Goal: Task Accomplishment & Management: Manage account settings

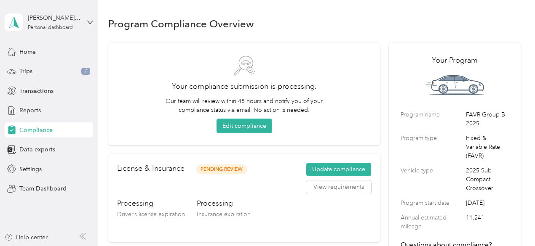
scroll to position [8, 0]
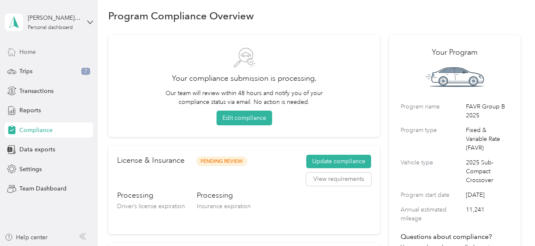
click at [35, 54] on span "Home" at bounding box center [27, 52] width 16 height 9
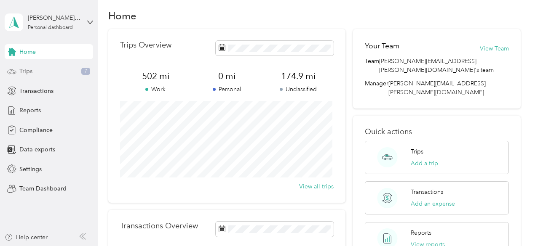
click at [33, 73] on div "Trips 7" at bounding box center [49, 71] width 88 height 15
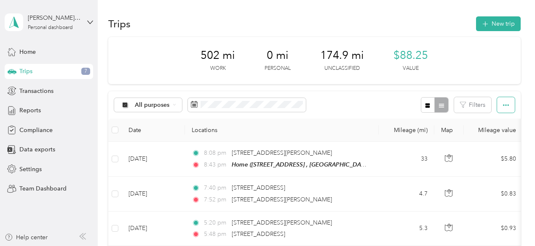
click at [503, 103] on icon "button" at bounding box center [506, 105] width 6 height 6
click at [495, 58] on div "502 mi Work 0 mi Personal 174.9 mi Unclassified $88.25 Value" at bounding box center [314, 60] width 412 height 47
click at [38, 109] on span "Reports" at bounding box center [29, 110] width 21 height 9
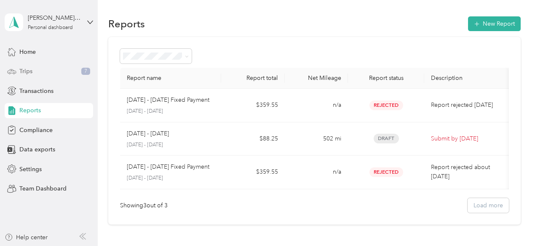
click at [20, 69] on span "Trips" at bounding box center [25, 71] width 13 height 9
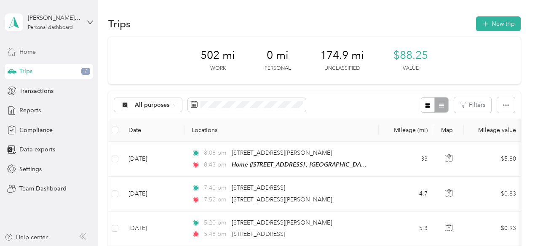
click at [32, 52] on span "Home" at bounding box center [27, 52] width 16 height 9
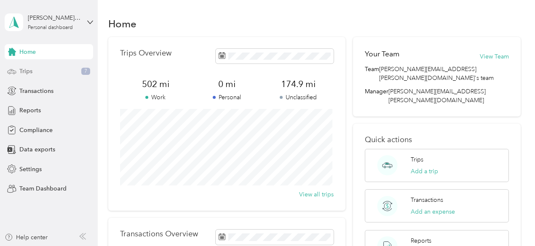
click at [32, 70] on span "Trips" at bounding box center [25, 71] width 13 height 9
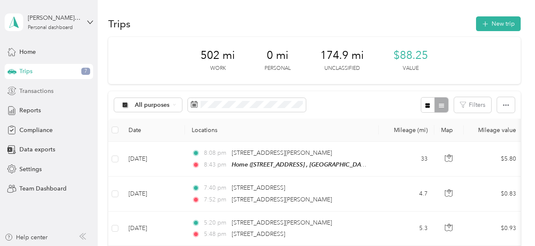
click at [29, 94] on span "Transactions" at bounding box center [36, 91] width 34 height 9
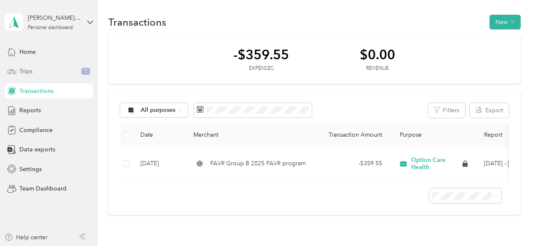
click at [28, 71] on span "Trips" at bounding box center [25, 71] width 13 height 9
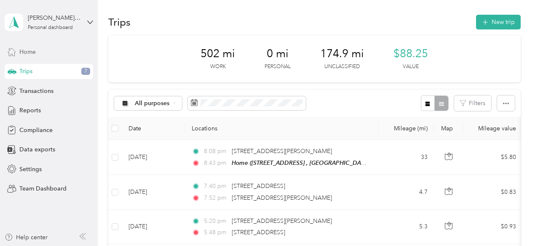
click at [27, 54] on span "Home" at bounding box center [27, 52] width 16 height 9
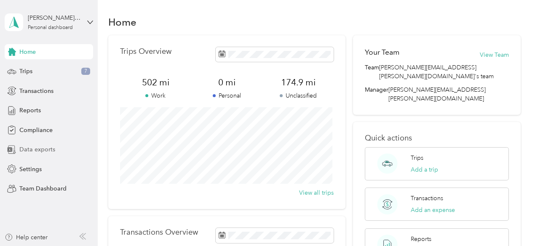
click at [38, 149] on span "Data exports" at bounding box center [37, 149] width 36 height 9
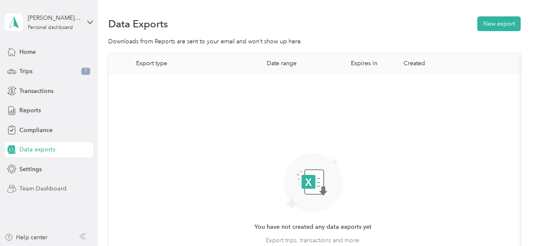
click at [42, 189] on span "Team Dashboard" at bounding box center [42, 188] width 47 height 9
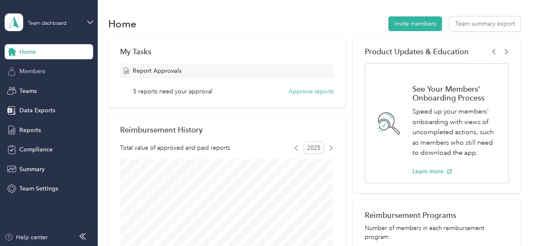
click at [40, 71] on span "Members" at bounding box center [32, 71] width 26 height 9
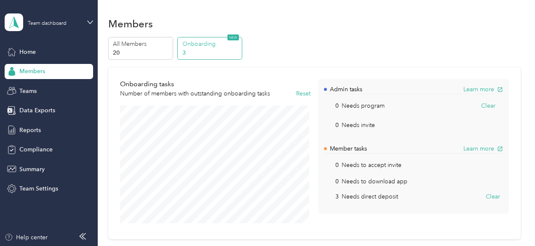
click at [38, 80] on div "Home Members Teams Data Exports Reports Compliance Summary Team Settings" at bounding box center [49, 120] width 88 height 152
click at [35, 97] on div "Teams" at bounding box center [49, 90] width 88 height 15
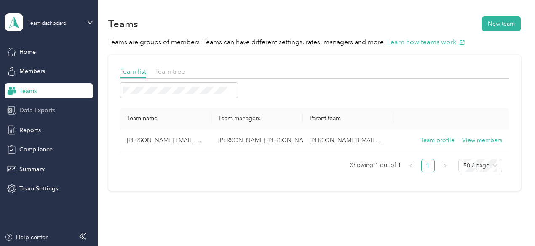
click at [37, 107] on span "Data Exports" at bounding box center [37, 110] width 36 height 9
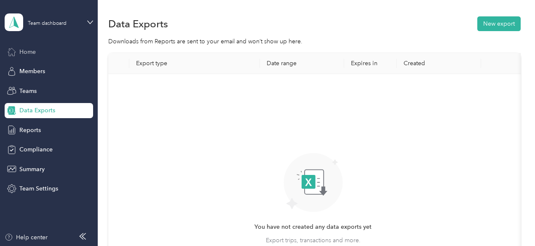
click at [30, 56] on span "Home" at bounding box center [27, 52] width 16 height 9
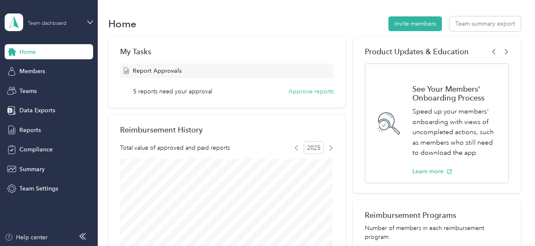
click at [68, 25] on div "Team dashboard" at bounding box center [54, 22] width 53 height 8
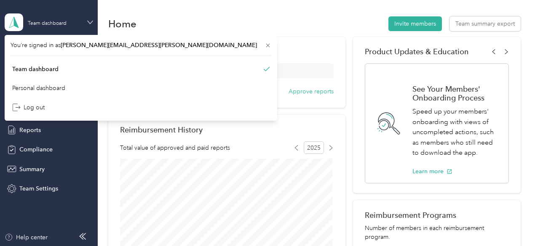
click at [88, 20] on icon at bounding box center [90, 22] width 6 height 6
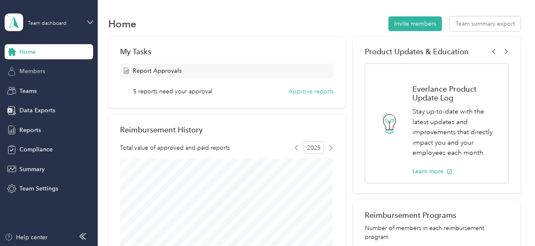
click at [53, 69] on div "Members" at bounding box center [49, 71] width 88 height 15
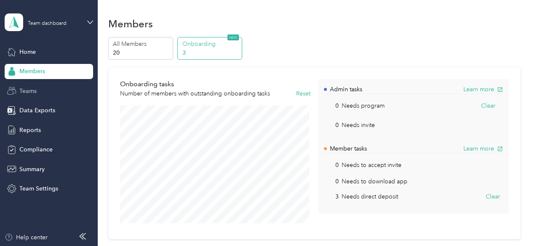
click at [35, 88] on span "Teams" at bounding box center [27, 91] width 17 height 9
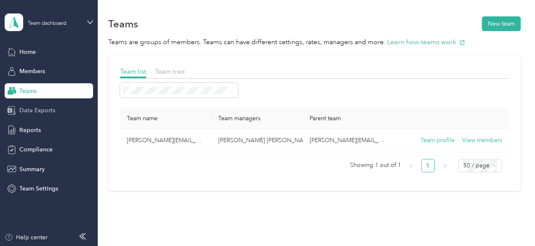
click at [35, 107] on span "Data Exports" at bounding box center [37, 110] width 36 height 9
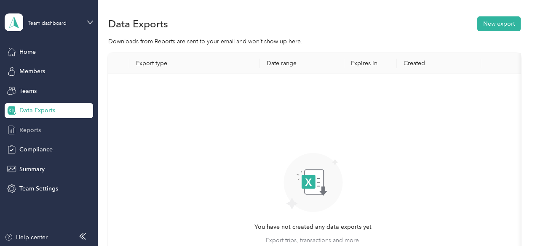
click at [35, 129] on span "Reports" at bounding box center [29, 130] width 21 height 9
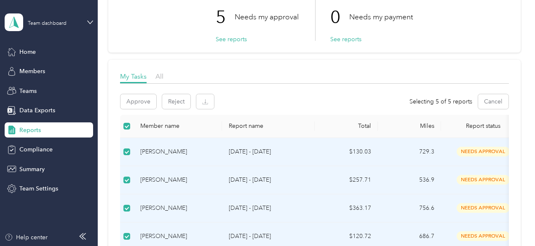
scroll to position [0, 0]
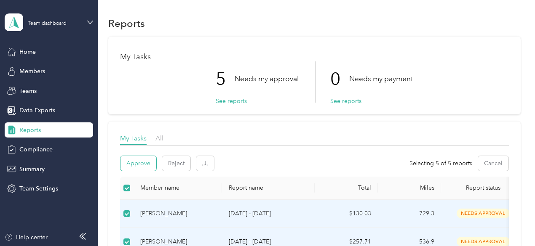
click at [144, 164] on button "Approve" at bounding box center [138, 163] width 36 height 15
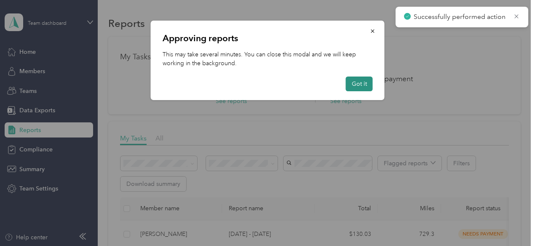
click at [355, 82] on button "Got it" at bounding box center [359, 84] width 27 height 15
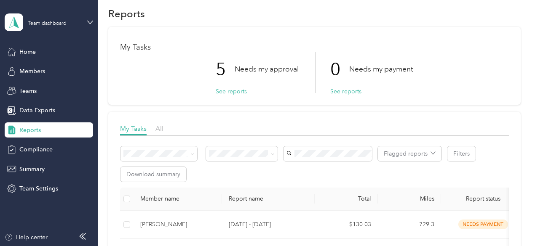
scroll to position [10, 0]
click at [35, 44] on div "Home" at bounding box center [49, 51] width 88 height 15
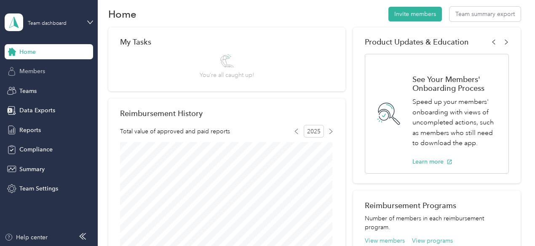
click at [42, 65] on div "Members" at bounding box center [49, 71] width 88 height 15
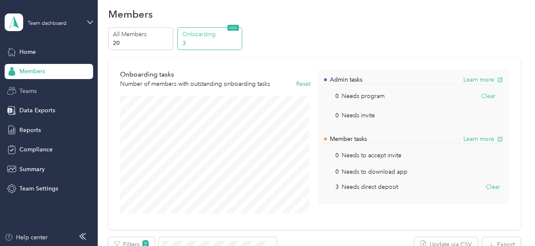
click at [32, 93] on span "Teams" at bounding box center [27, 91] width 17 height 9
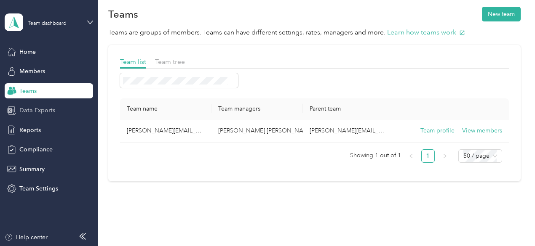
click at [33, 104] on div "Data Exports" at bounding box center [49, 110] width 88 height 15
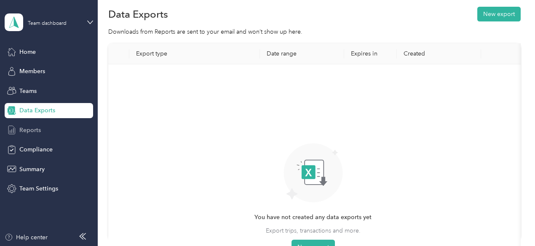
click at [27, 134] on span "Reports" at bounding box center [29, 130] width 21 height 9
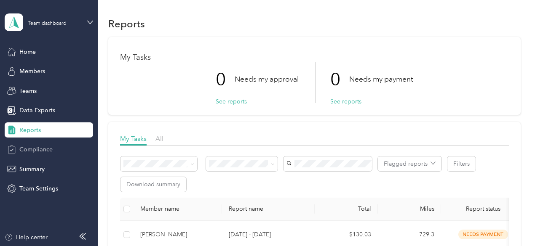
click at [51, 147] on span "Compliance" at bounding box center [35, 149] width 33 height 9
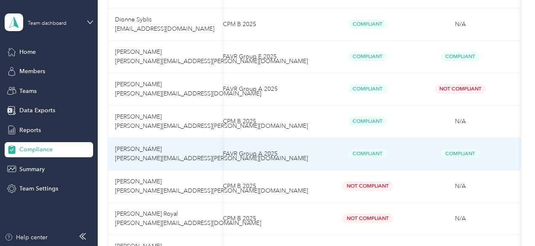
scroll to position [463, 0]
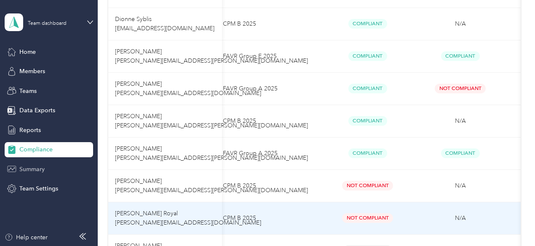
drag, startPoint x: 454, startPoint y: 218, endPoint x: 44, endPoint y: 172, distance: 412.5
click at [44, 172] on span "Summary" at bounding box center [31, 169] width 25 height 9
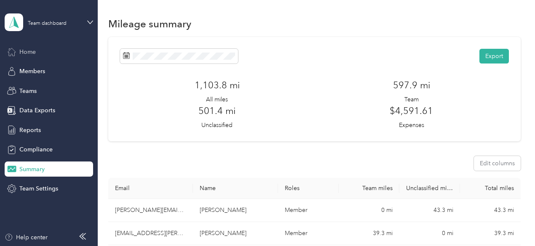
click at [31, 53] on span "Home" at bounding box center [27, 52] width 16 height 9
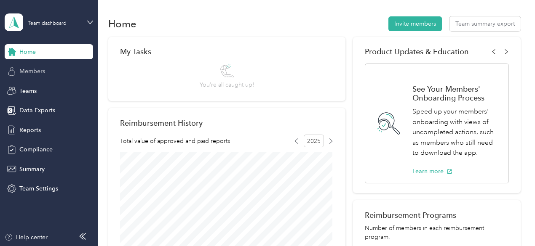
click at [37, 67] on span "Members" at bounding box center [32, 71] width 26 height 9
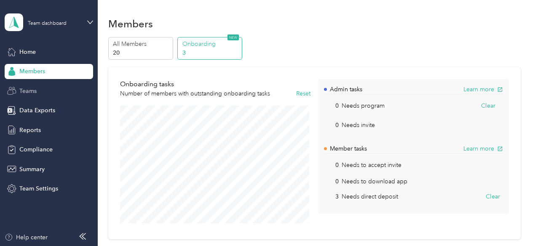
click at [36, 92] on span "Teams" at bounding box center [27, 91] width 17 height 9
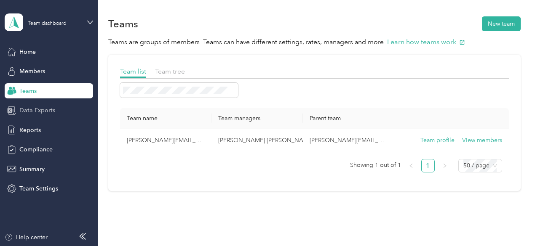
click at [36, 110] on span "Data Exports" at bounding box center [37, 110] width 36 height 9
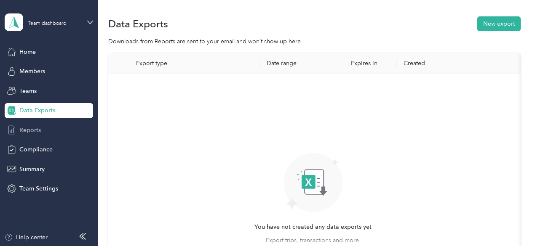
click at [38, 126] on span "Reports" at bounding box center [29, 130] width 21 height 9
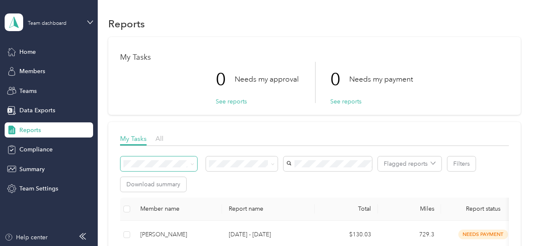
click at [188, 168] on span at bounding box center [190, 164] width 7 height 9
click at [43, 152] on span "Compliance" at bounding box center [35, 149] width 33 height 9
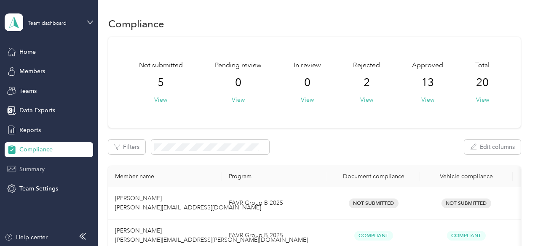
click at [43, 166] on span "Summary" at bounding box center [31, 169] width 25 height 9
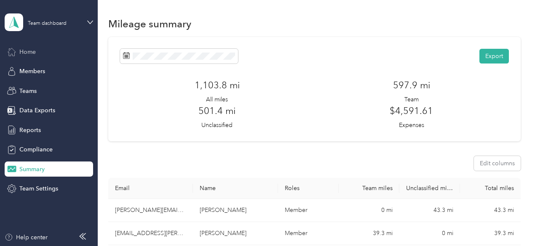
click at [38, 57] on div "Home" at bounding box center [49, 51] width 88 height 15
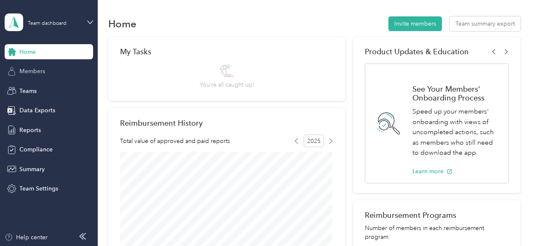
click at [42, 74] on span "Members" at bounding box center [32, 71] width 26 height 9
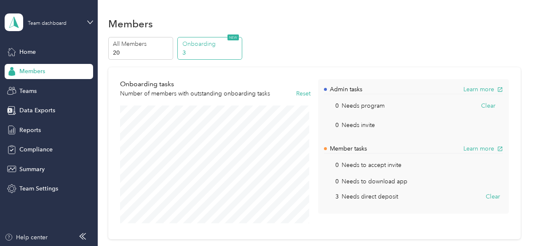
click at [36, 60] on div "Home Members Teams Data Exports Reports Compliance Summary Team Settings" at bounding box center [49, 120] width 88 height 152
click at [36, 56] on div "Home" at bounding box center [49, 51] width 88 height 15
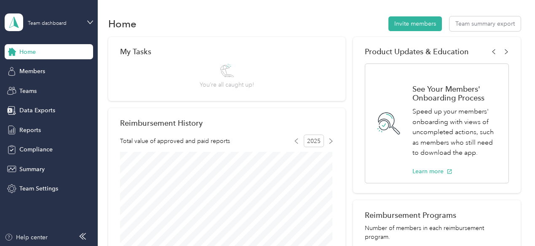
click at [54, 27] on div "Team dashboard" at bounding box center [43, 22] width 76 height 18
click at [61, 96] on div "Team dashboard Personal dashboard Log out" at bounding box center [141, 85] width 261 height 53
click at [59, 24] on div "Team dashboard" at bounding box center [47, 23] width 39 height 5
click at [60, 90] on div "Personal dashboard" at bounding box center [38, 88] width 53 height 9
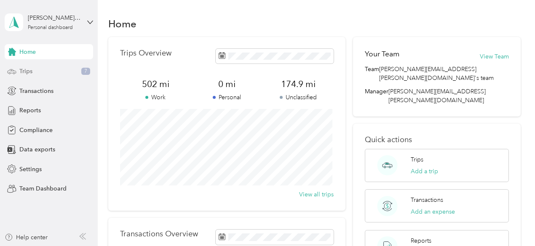
click at [26, 78] on div "Trips 7" at bounding box center [49, 71] width 88 height 15
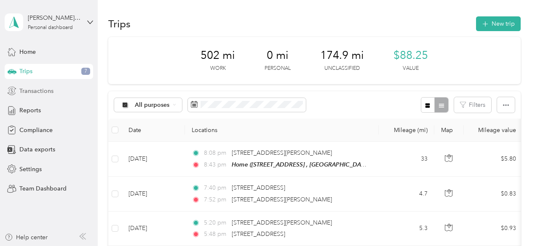
click at [42, 93] on span "Transactions" at bounding box center [36, 91] width 34 height 9
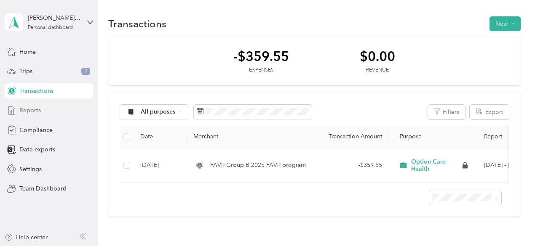
click at [39, 111] on span "Reports" at bounding box center [29, 110] width 21 height 9
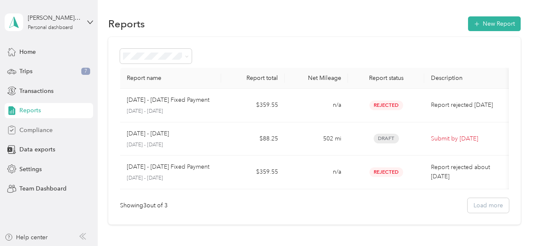
click at [39, 126] on span "Compliance" at bounding box center [35, 130] width 33 height 9
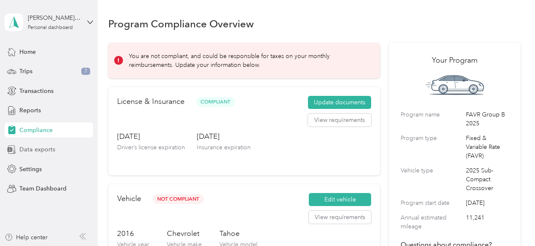
click at [37, 152] on span "Data exports" at bounding box center [37, 149] width 36 height 9
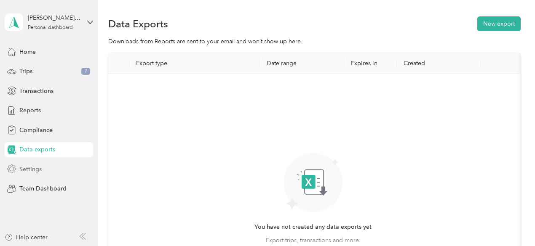
click at [38, 176] on div "Settings" at bounding box center [49, 169] width 88 height 15
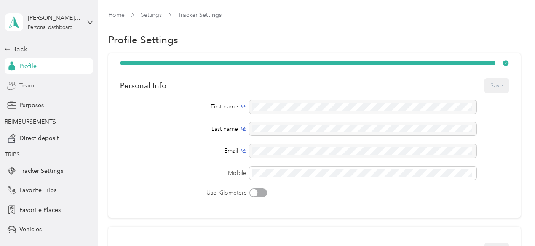
click at [28, 85] on span "Team" at bounding box center [26, 85] width 15 height 9
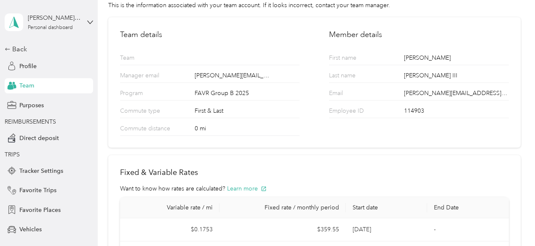
scroll to position [44, 0]
drag, startPoint x: 286, startPoint y: 144, endPoint x: 237, endPoint y: 192, distance: 68.2
click at [237, 192] on button "Learn more" at bounding box center [247, 188] width 40 height 9
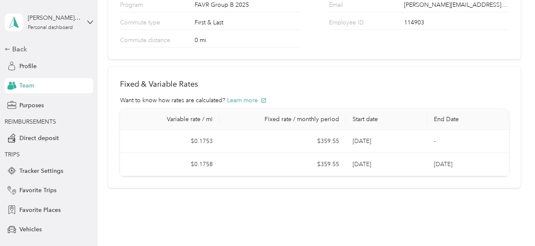
scroll to position [0, 0]
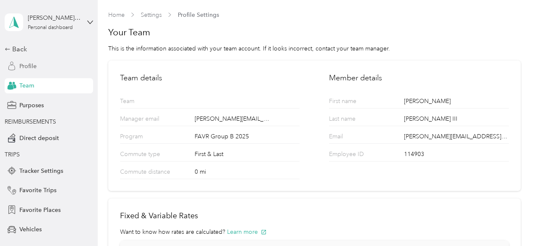
click at [29, 64] on span "Profile" at bounding box center [27, 66] width 17 height 9
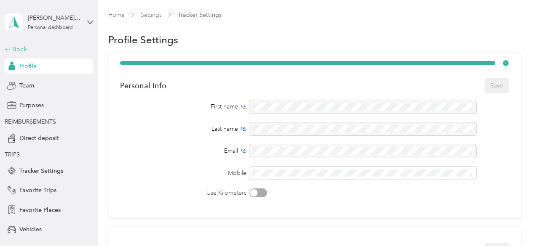
click at [21, 45] on div "Back" at bounding box center [47, 49] width 84 height 10
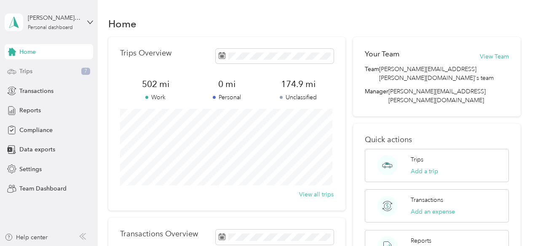
click at [27, 66] on div "Trips 7" at bounding box center [49, 71] width 88 height 15
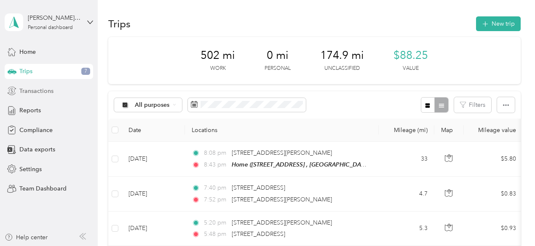
click at [33, 89] on span "Transactions" at bounding box center [36, 91] width 34 height 9
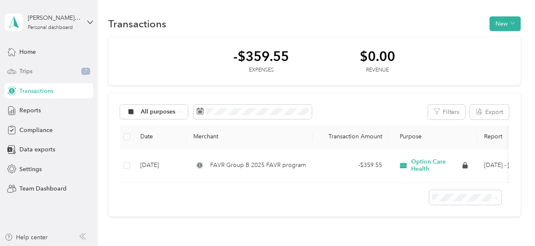
click at [32, 75] on span "Trips" at bounding box center [25, 71] width 13 height 9
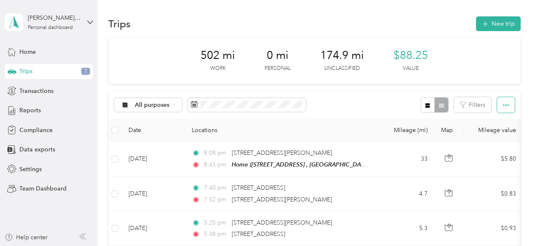
click at [499, 105] on button "button" at bounding box center [506, 105] width 18 height 16
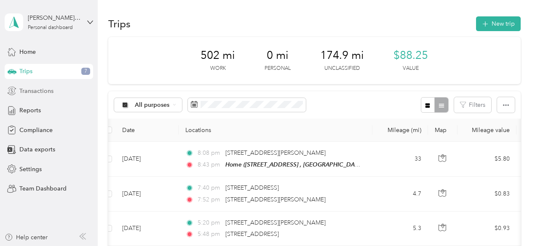
click at [38, 89] on span "Transactions" at bounding box center [36, 91] width 34 height 9
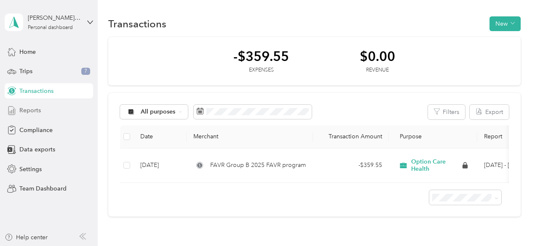
click at [35, 110] on span "Reports" at bounding box center [29, 110] width 21 height 9
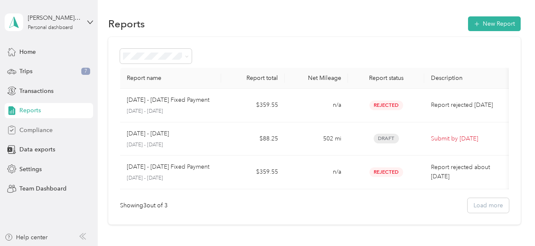
click at [41, 131] on span "Compliance" at bounding box center [35, 130] width 33 height 9
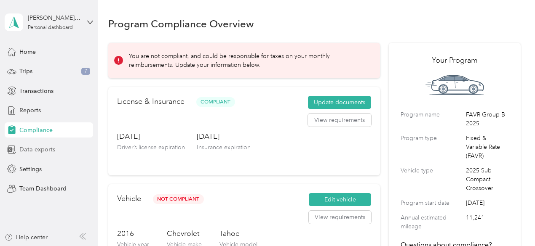
click at [41, 146] on span "Data exports" at bounding box center [37, 149] width 36 height 9
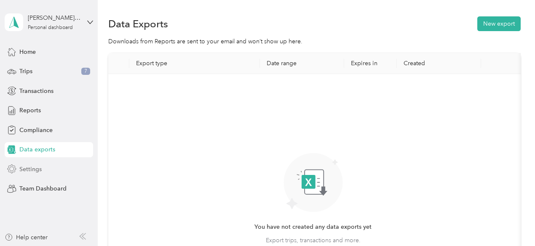
click at [41, 168] on span "Settings" at bounding box center [30, 169] width 22 height 9
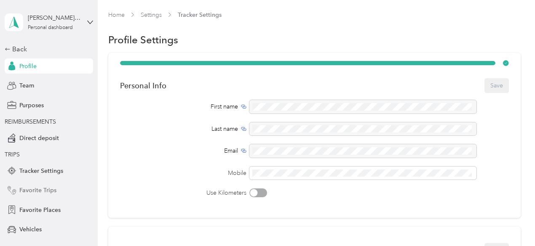
click at [44, 184] on div "Favorite Trips" at bounding box center [49, 190] width 88 height 15
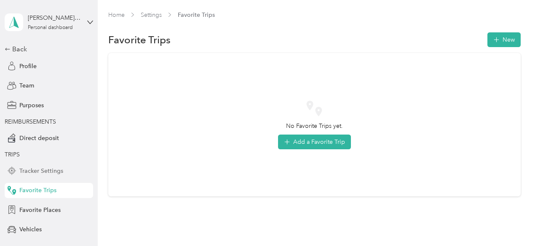
click at [45, 172] on span "Tracker Settings" at bounding box center [41, 171] width 44 height 9
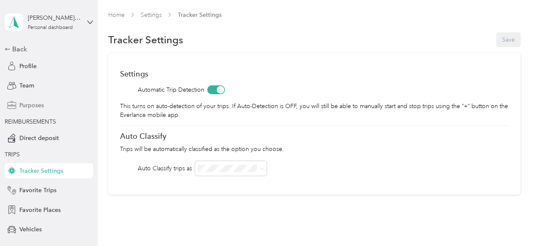
click at [29, 103] on span "Purposes" at bounding box center [31, 105] width 24 height 9
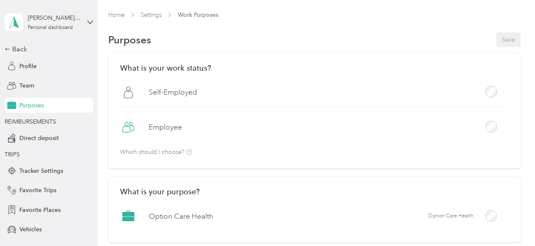
click at [29, 103] on span "Purposes" at bounding box center [31, 105] width 24 height 9
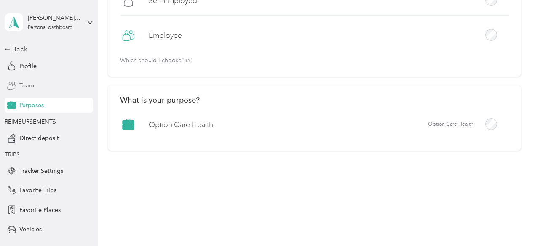
click at [24, 91] on div "Team" at bounding box center [49, 85] width 88 height 15
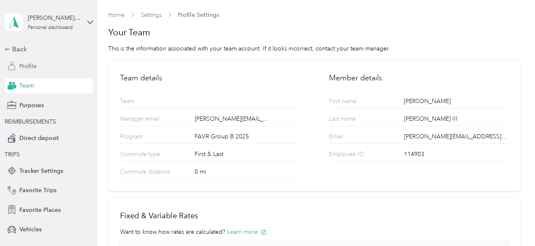
click at [23, 62] on span "Profile" at bounding box center [27, 66] width 17 height 9
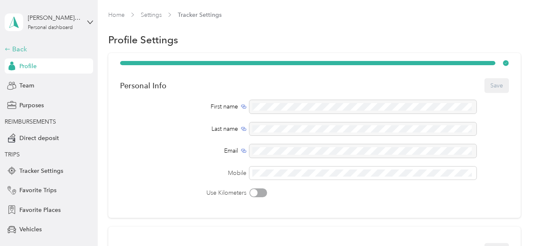
click at [19, 50] on div "Back" at bounding box center [47, 49] width 84 height 10
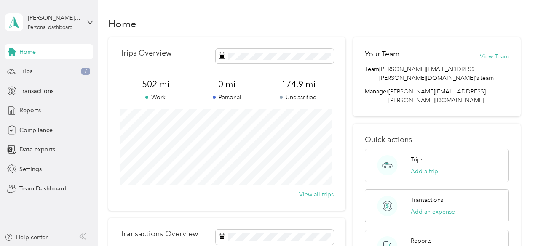
click at [87, 19] on div "[PERSON_NAME] [PERSON_NAME] III Personal dashboard" at bounding box center [49, 22] width 88 height 29
click at [54, 116] on div "You’re signed in as [PERSON_NAME][EMAIL_ADDRESS][PERSON_NAME][DOMAIN_NAME] Team…" at bounding box center [141, 78] width 272 height 86
click at [92, 18] on div "[PERSON_NAME] [PERSON_NAME] III Personal dashboard" at bounding box center [49, 22] width 88 height 29
click at [61, 211] on aside "[PERSON_NAME] [PERSON_NAME] III Personal dashboard Home Trips 7 Transactions Re…" at bounding box center [49, 123] width 98 height 246
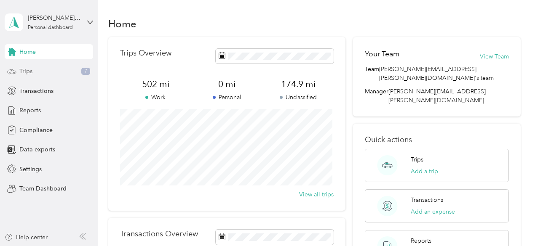
click at [31, 69] on span "Trips" at bounding box center [25, 71] width 13 height 9
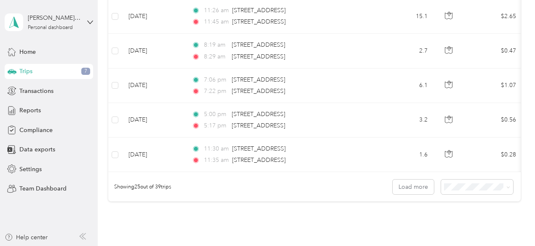
scroll to position [909, 0]
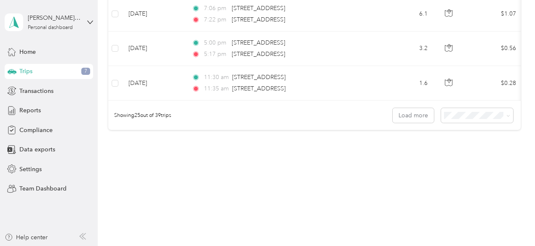
drag, startPoint x: 476, startPoint y: 175, endPoint x: 258, endPoint y: 146, distance: 220.8
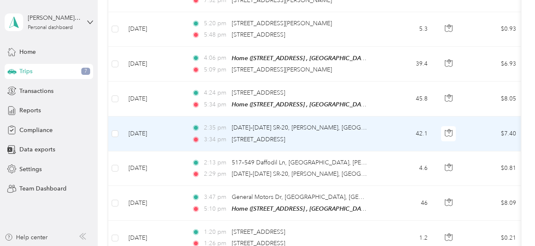
scroll to position [0, 0]
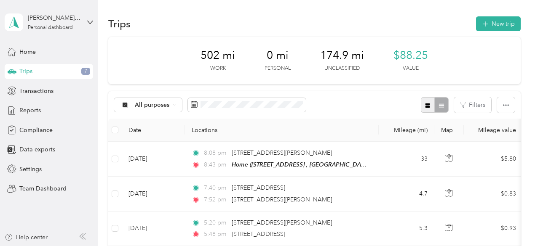
click at [425, 106] on icon "button" at bounding box center [427, 105] width 5 height 5
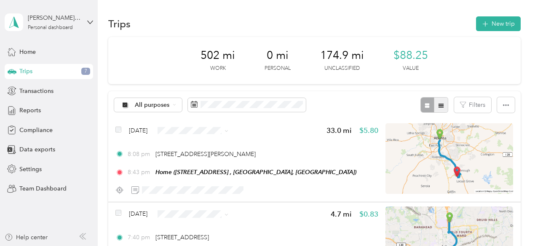
click at [439, 106] on icon "button" at bounding box center [441, 106] width 6 height 6
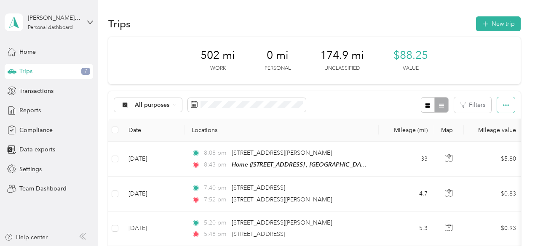
click at [508, 106] on button "button" at bounding box center [506, 105] width 18 height 16
click at [454, 55] on div "502 mi Work 0 mi Personal 174.9 mi Unclassified $88.25 Value" at bounding box center [314, 60] width 412 height 47
click at [30, 53] on span "Home" at bounding box center [27, 52] width 16 height 9
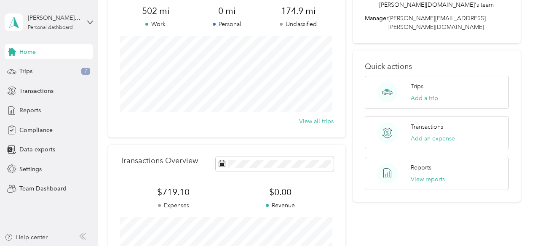
scroll to position [215, 0]
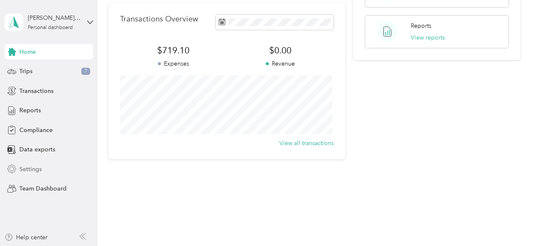
click at [34, 173] on span "Settings" at bounding box center [30, 169] width 22 height 9
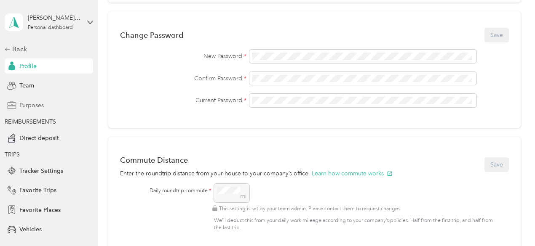
click at [33, 107] on span "Purposes" at bounding box center [31, 105] width 24 height 9
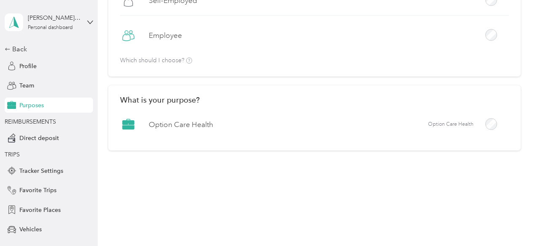
scroll to position [12, 0]
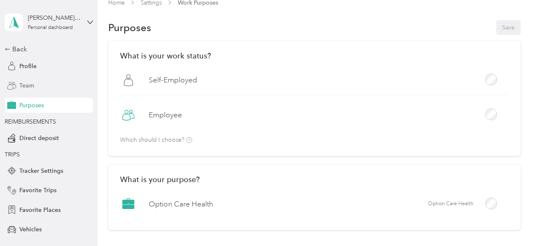
click at [21, 88] on span "Team" at bounding box center [26, 85] width 15 height 9
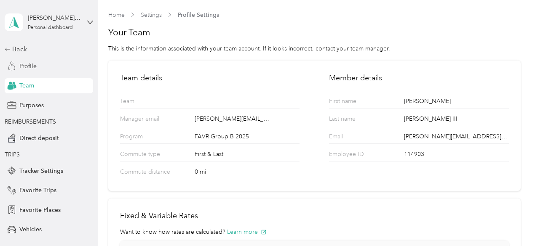
click at [27, 64] on span "Profile" at bounding box center [27, 66] width 17 height 9
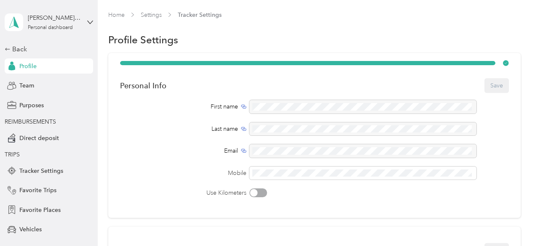
click at [27, 64] on span "Profile" at bounding box center [27, 66] width 17 height 9
click at [15, 51] on div "Back" at bounding box center [47, 49] width 84 height 10
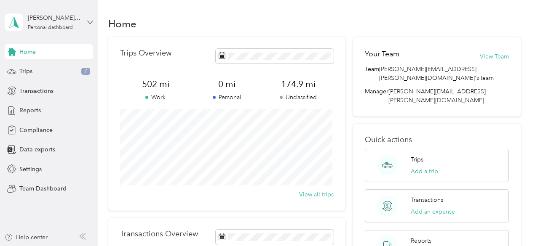
click at [88, 22] on icon at bounding box center [90, 22] width 6 height 6
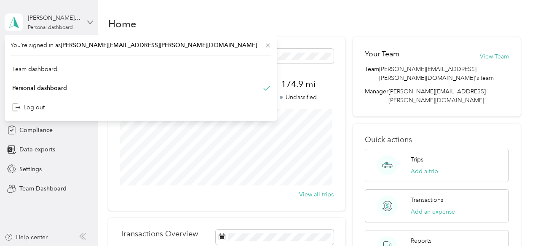
click at [88, 22] on icon at bounding box center [90, 22] width 6 height 6
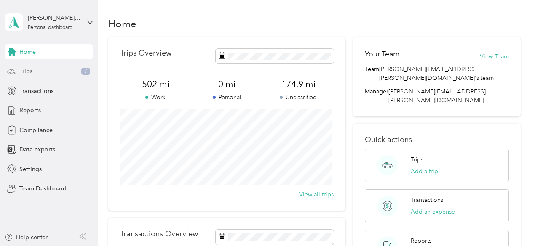
click at [35, 74] on div "Trips 7" at bounding box center [49, 71] width 88 height 15
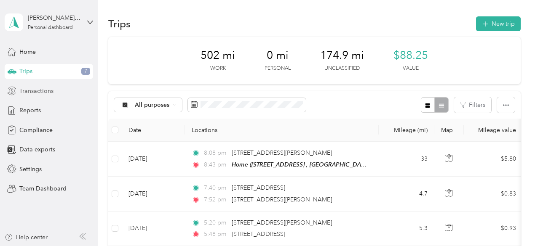
click at [33, 92] on span "Transactions" at bounding box center [36, 91] width 34 height 9
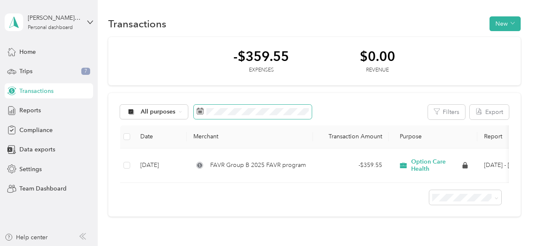
scroll to position [0, 0]
click at [37, 114] on span "Reports" at bounding box center [29, 110] width 21 height 9
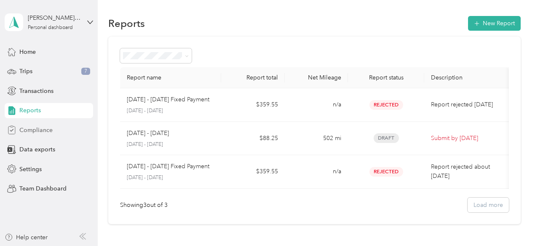
click at [40, 128] on span "Compliance" at bounding box center [35, 130] width 33 height 9
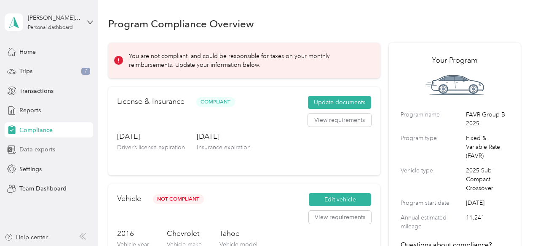
click at [35, 154] on span "Data exports" at bounding box center [37, 149] width 36 height 9
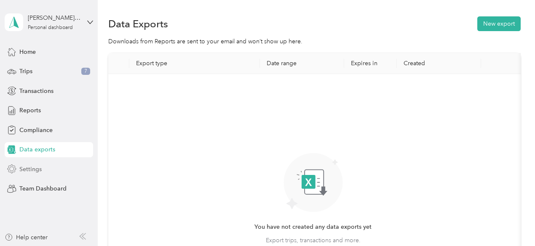
click at [37, 164] on div "Settings" at bounding box center [49, 169] width 88 height 15
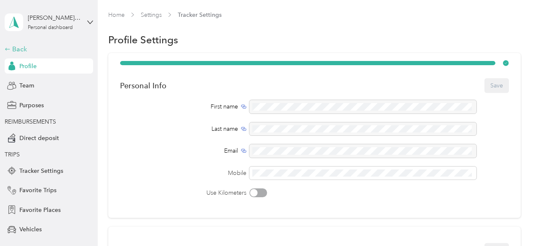
click at [12, 52] on div "Back" at bounding box center [47, 49] width 84 height 10
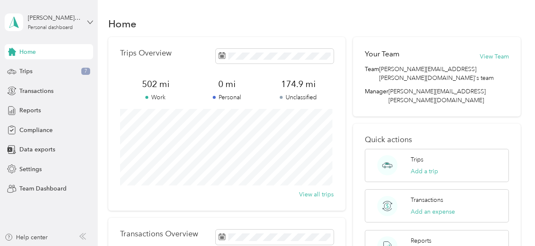
click at [88, 20] on icon at bounding box center [90, 22] width 6 height 6
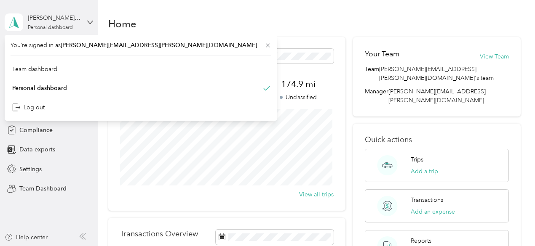
click at [83, 24] on div "[PERSON_NAME] [PERSON_NAME] III Personal dashboard" at bounding box center [49, 22] width 88 height 29
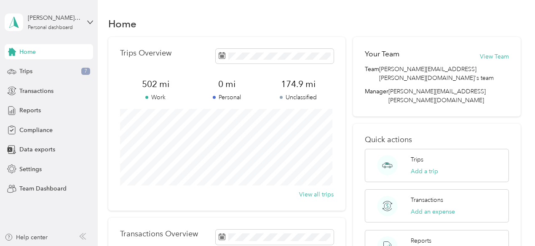
click at [13, 52] on icon at bounding box center [12, 52] width 8 height 8
click at [42, 18] on div "[PERSON_NAME] [PERSON_NAME] III" at bounding box center [54, 17] width 53 height 9
click at [40, 72] on div "Team dashboard Personal dashboard Log out" at bounding box center [141, 88] width 261 height 53
click at [85, 21] on div "[PERSON_NAME] [PERSON_NAME] III Personal dashboard" at bounding box center [49, 22] width 88 height 29
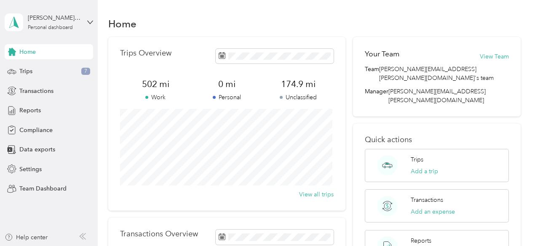
click at [48, 67] on div "Team dashboard" at bounding box center [34, 64] width 45 height 9
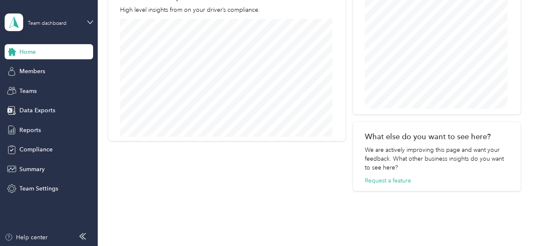
scroll to position [359, 0]
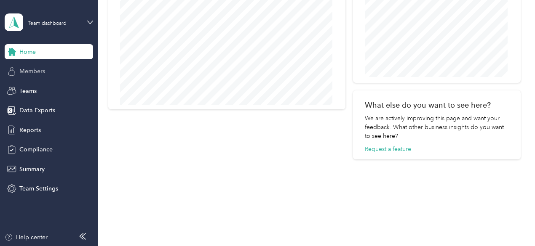
click at [35, 77] on div "Members" at bounding box center [49, 71] width 88 height 15
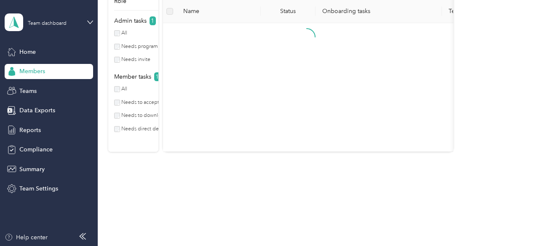
scroll to position [359, 0]
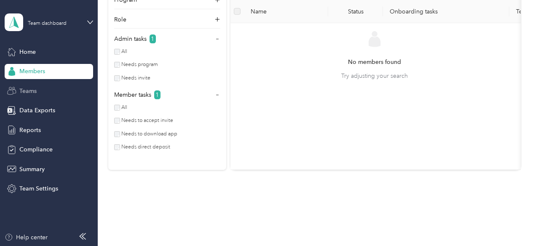
click at [38, 97] on div "Teams" at bounding box center [49, 90] width 88 height 15
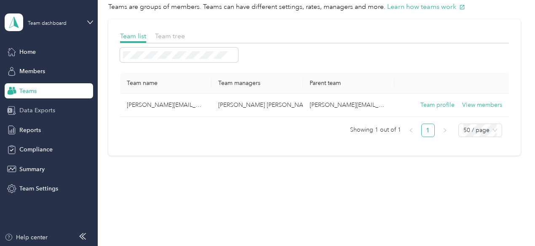
click at [43, 115] on div "Data Exports" at bounding box center [49, 110] width 88 height 15
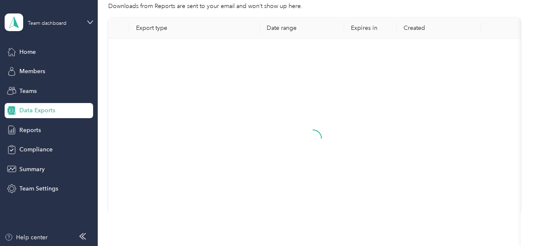
scroll to position [120, 0]
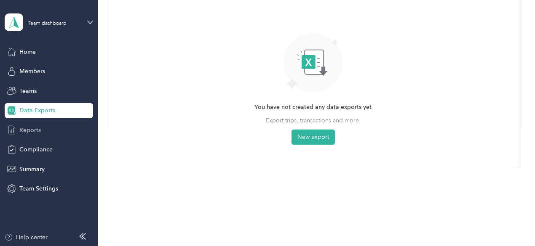
click at [39, 128] on span "Reports" at bounding box center [29, 130] width 21 height 9
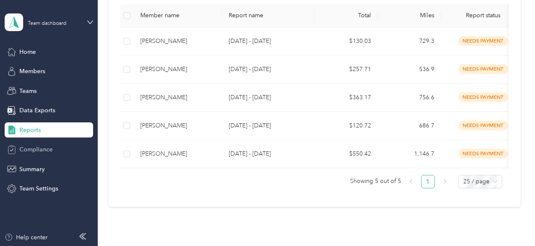
click at [34, 154] on div "Compliance" at bounding box center [49, 149] width 88 height 15
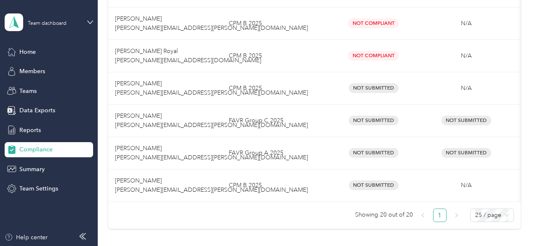
scroll to position [706, 0]
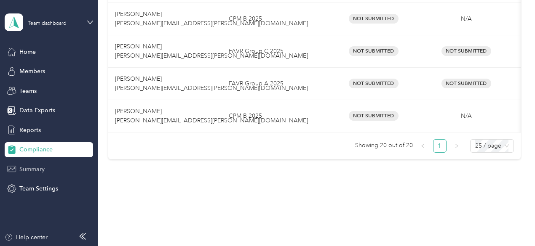
click at [30, 171] on span "Summary" at bounding box center [31, 169] width 25 height 9
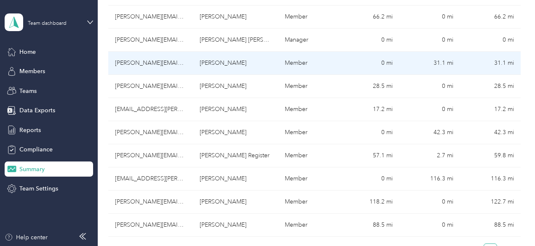
scroll to position [536, 0]
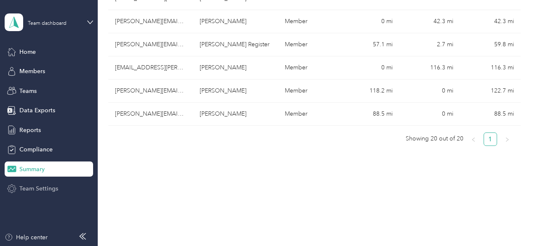
click at [49, 189] on span "Team Settings" at bounding box center [38, 188] width 39 height 9
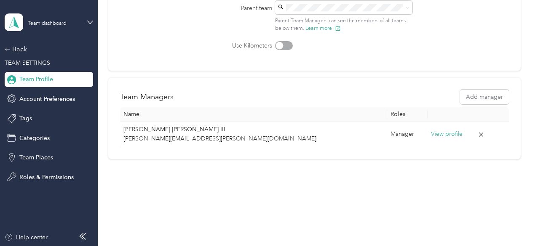
scroll to position [136, 0]
click at [41, 103] on span "Account Preferences" at bounding box center [47, 99] width 56 height 9
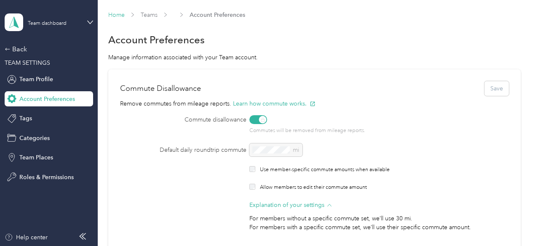
click at [122, 15] on link "Home" at bounding box center [116, 14] width 16 height 7
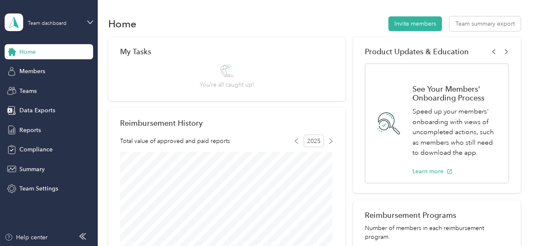
click at [30, 27] on div "Team dashboard" at bounding box center [43, 22] width 76 height 18
click at [41, 69] on div "Team dashboard" at bounding box center [141, 65] width 261 height 15
click at [42, 72] on span "Members" at bounding box center [32, 71] width 26 height 9
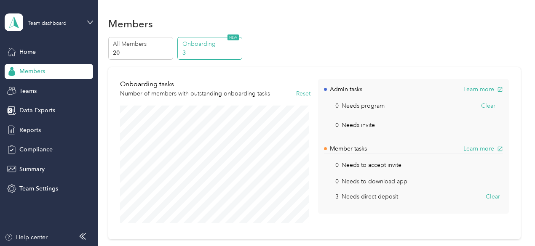
click at [42, 72] on span "Members" at bounding box center [32, 71] width 26 height 9
click at [42, 92] on div "Teams" at bounding box center [49, 90] width 88 height 15
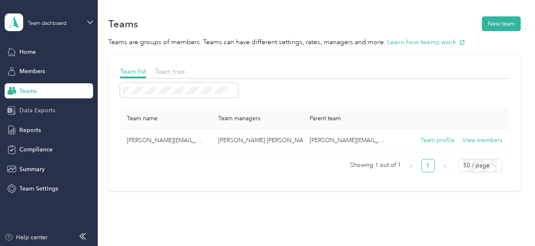
click at [48, 113] on span "Data Exports" at bounding box center [37, 110] width 36 height 9
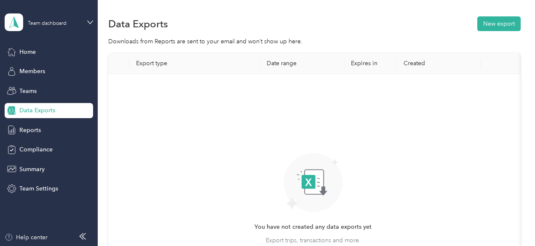
click at [48, 113] on span "Data Exports" at bounding box center [37, 110] width 36 height 9
click at [35, 134] on div "Reports" at bounding box center [49, 129] width 88 height 15
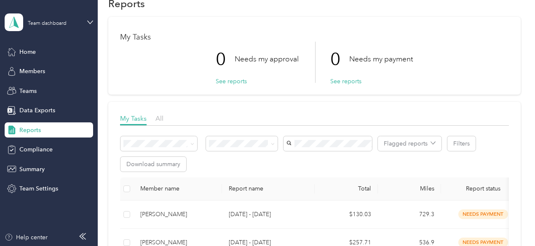
scroll to position [18, 0]
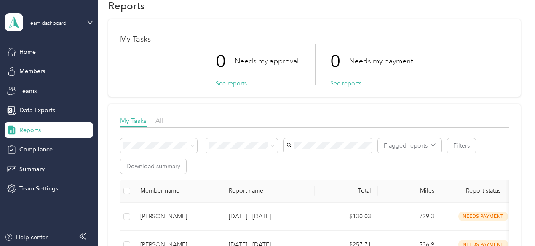
drag, startPoint x: 32, startPoint y: 163, endPoint x: 33, endPoint y: 159, distance: 4.8
click at [33, 159] on div "Home Members Teams Data Exports Reports Compliance Summary Team Settings" at bounding box center [49, 120] width 88 height 152
click at [37, 150] on span "Compliance" at bounding box center [35, 149] width 33 height 9
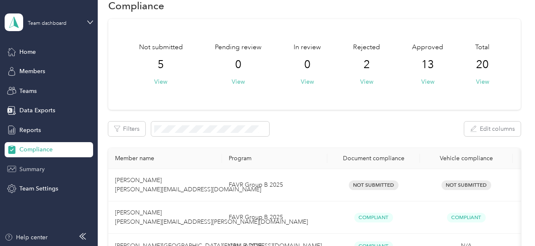
click at [40, 166] on span "Summary" at bounding box center [31, 169] width 25 height 9
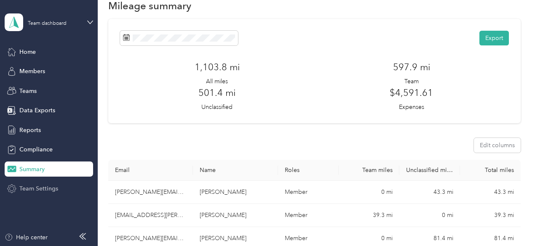
click at [51, 187] on span "Team Settings" at bounding box center [38, 188] width 39 height 9
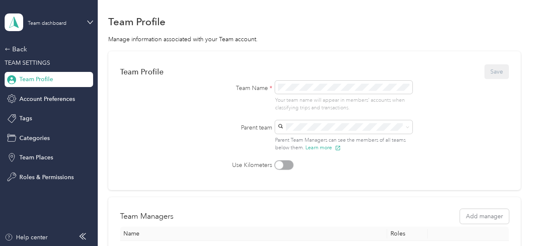
click at [51, 187] on aside "Team dashboard Back TEAM SETTINGS Team Profile Account Preferences Tags Categor…" at bounding box center [49, 123] width 98 height 246
click at [25, 63] on span "TEAM SETTINGS" at bounding box center [27, 62] width 45 height 7
click at [21, 54] on div "Back TEAM SETTINGS Team Profile Account Preferences Tags Categories Team Places…" at bounding box center [49, 114] width 88 height 141
click at [21, 53] on div "Back" at bounding box center [47, 49] width 84 height 10
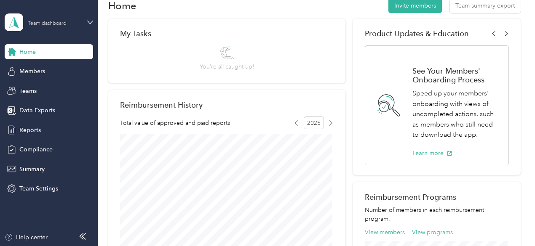
click at [78, 24] on div "Team dashboard" at bounding box center [54, 22] width 53 height 8
click at [55, 93] on div "Team dashboard Personal dashboard Log out" at bounding box center [141, 86] width 261 height 53
click at [89, 24] on icon at bounding box center [90, 22] width 6 height 6
click at [52, 85] on div "Personal dashboard" at bounding box center [38, 88] width 53 height 9
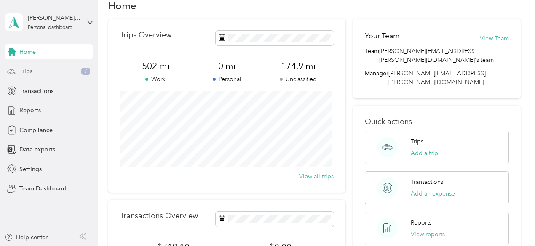
click at [39, 72] on div "Trips 7" at bounding box center [49, 71] width 88 height 15
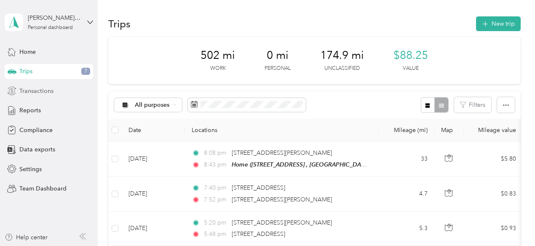
click at [39, 88] on span "Transactions" at bounding box center [36, 91] width 34 height 9
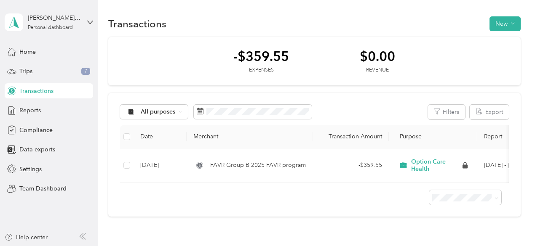
click at [39, 88] on span "Transactions" at bounding box center [36, 91] width 34 height 9
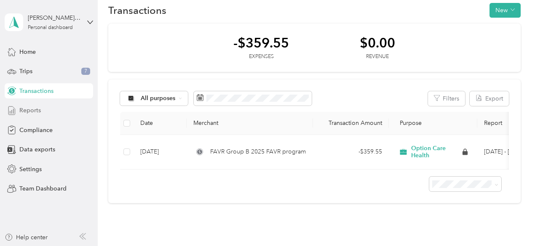
click at [32, 112] on span "Reports" at bounding box center [29, 110] width 21 height 9
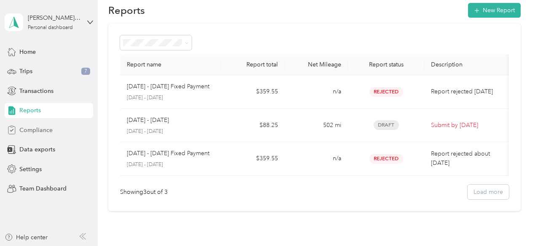
click at [38, 124] on div "Compliance" at bounding box center [49, 129] width 88 height 15
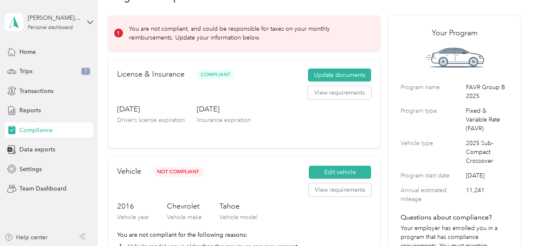
scroll to position [24, 0]
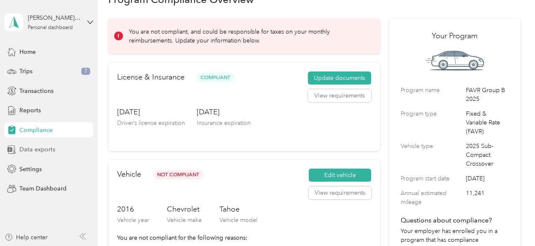
click at [33, 152] on span "Data exports" at bounding box center [37, 149] width 36 height 9
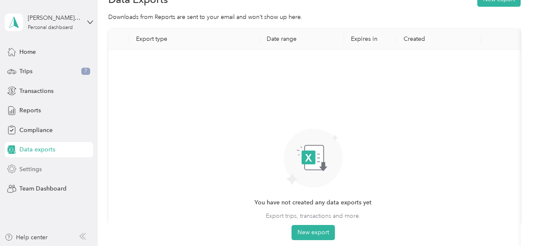
click at [33, 173] on span "Settings" at bounding box center [30, 169] width 22 height 9
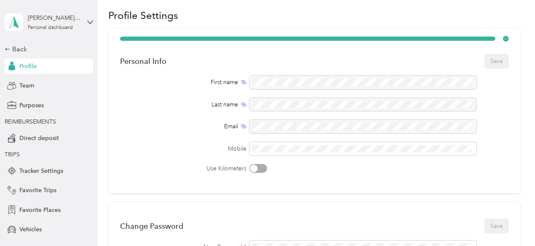
drag, startPoint x: 51, startPoint y: 152, endPoint x: 157, endPoint y: 192, distance: 113.5
click at [157, 192] on div "Personal Info Save First name Last name Email Mobile Use Kilometers" at bounding box center [314, 111] width 412 height 165
drag, startPoint x: 157, startPoint y: 192, endPoint x: 150, endPoint y: 165, distance: 28.0
click at [150, 165] on div "Personal Info Save First name Last name Email Mobile Use Kilometers" at bounding box center [314, 111] width 412 height 165
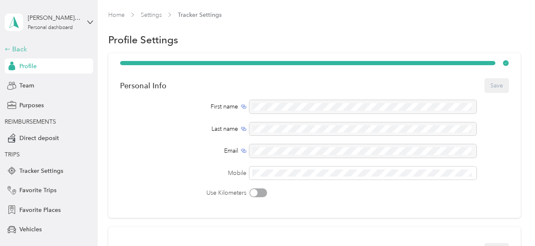
click at [20, 50] on div "Back" at bounding box center [47, 49] width 84 height 10
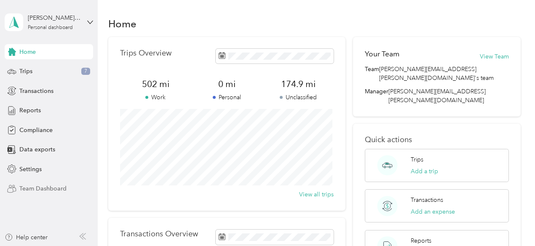
click at [51, 188] on span "Team Dashboard" at bounding box center [42, 188] width 47 height 9
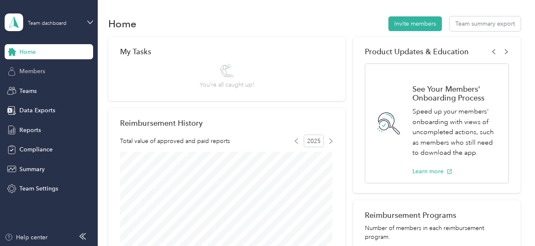
click at [29, 66] on div "Members" at bounding box center [49, 71] width 88 height 15
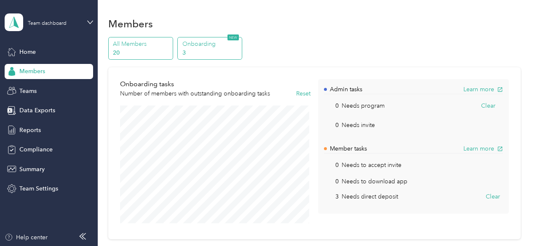
click at [146, 46] on p "All Members" at bounding box center [141, 44] width 57 height 9
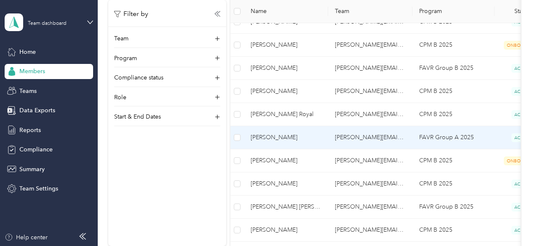
scroll to position [217, 0]
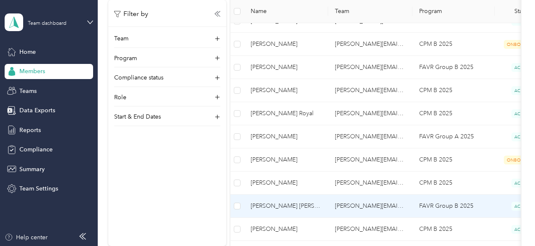
click at [320, 207] on span "[PERSON_NAME] [PERSON_NAME] III (You)" at bounding box center [285, 206] width 71 height 9
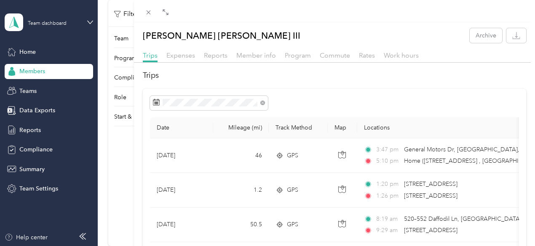
click at [187, 187] on div "[PERSON_NAME] [PERSON_NAME] III Archive Trips Expenses Reports Member info Prog…" at bounding box center [267, 123] width 535 height 246
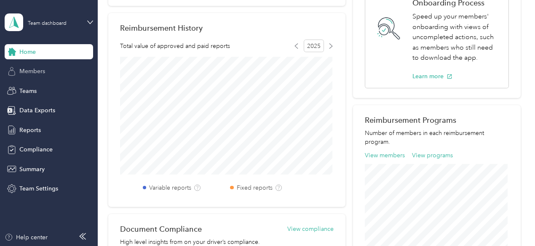
click at [35, 70] on span "Members" at bounding box center [32, 71] width 26 height 9
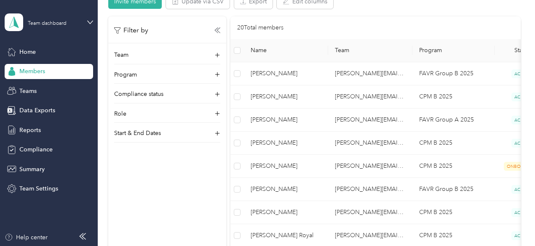
click at [35, 70] on span "Members" at bounding box center [32, 71] width 26 height 9
click at [178, 74] on div "Program" at bounding box center [167, 76] width 106 height 13
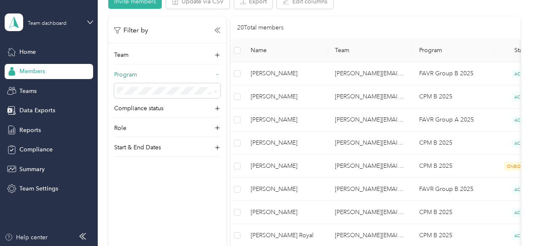
click at [178, 74] on div "Program" at bounding box center [167, 76] width 106 height 13
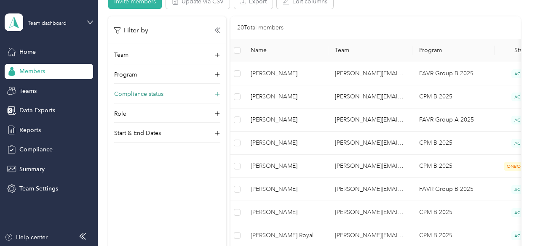
click at [179, 91] on div "Compliance status" at bounding box center [167, 96] width 106 height 13
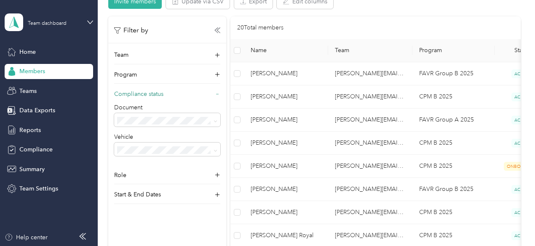
click at [179, 91] on div "Compliance status" at bounding box center [167, 96] width 106 height 13
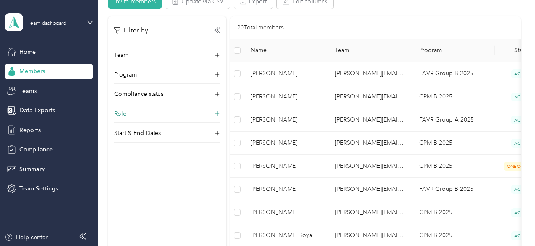
click at [182, 112] on div "Role" at bounding box center [167, 115] width 106 height 13
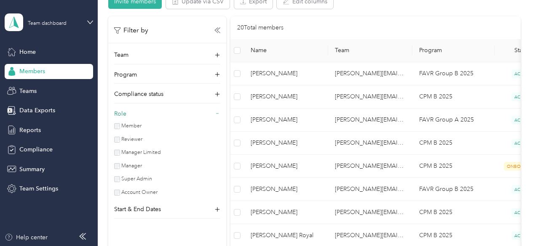
click at [182, 112] on div "Role" at bounding box center [167, 115] width 106 height 13
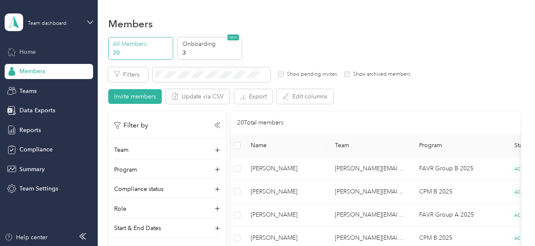
click at [25, 47] on div "Home" at bounding box center [49, 51] width 88 height 15
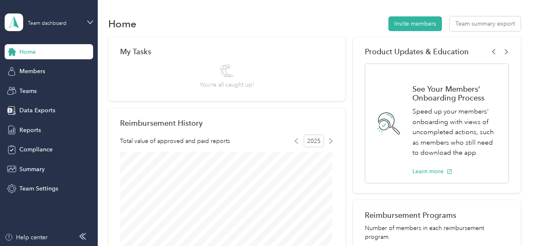
click at [25, 47] on div "Home" at bounding box center [49, 51] width 88 height 15
click at [88, 23] on icon at bounding box center [90, 22] width 6 height 6
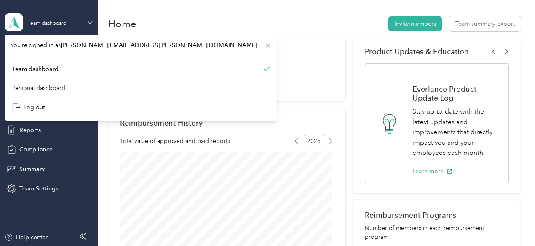
click at [88, 23] on icon at bounding box center [90, 22] width 6 height 6
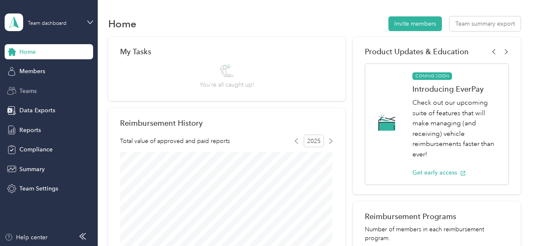
click at [60, 90] on div "Teams" at bounding box center [49, 90] width 88 height 15
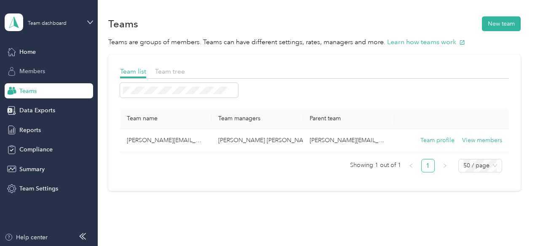
click at [39, 64] on div "Members" at bounding box center [49, 71] width 88 height 15
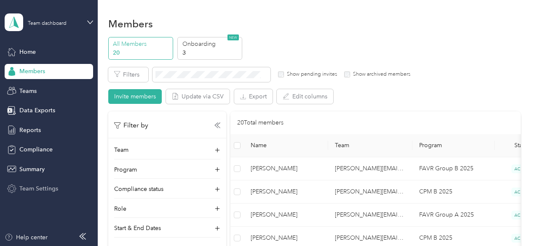
click at [37, 184] on span "Team Settings" at bounding box center [38, 188] width 39 height 9
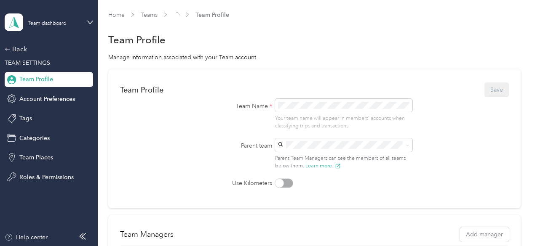
click at [37, 184] on div "Roles & Permissions" at bounding box center [49, 177] width 88 height 15
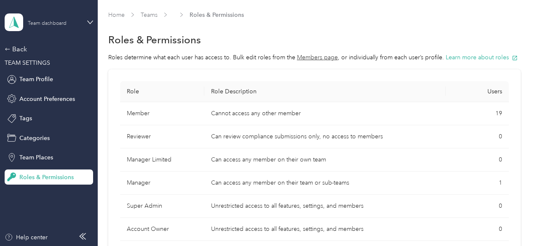
click at [48, 19] on div "Team dashboard" at bounding box center [54, 22] width 53 height 8
click at [44, 82] on div "Personal dashboard" at bounding box center [141, 85] width 261 height 15
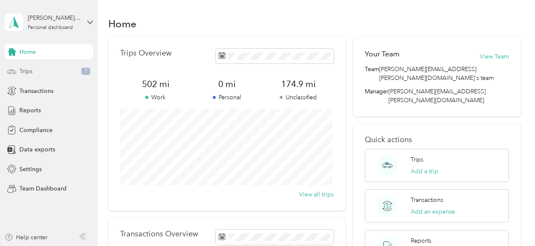
click at [27, 67] on span "Trips" at bounding box center [25, 71] width 13 height 9
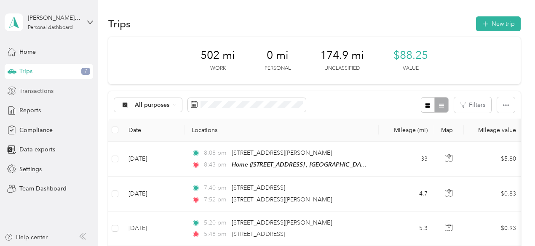
click at [30, 89] on span "Transactions" at bounding box center [36, 91] width 34 height 9
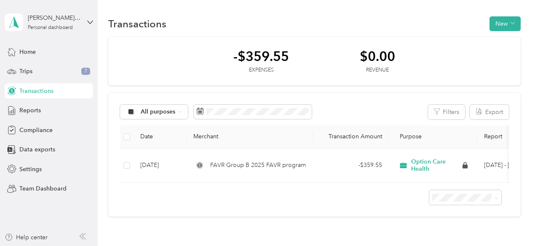
click at [30, 88] on span "Transactions" at bounding box center [36, 91] width 34 height 9
click at [37, 112] on span "Reports" at bounding box center [29, 110] width 21 height 9
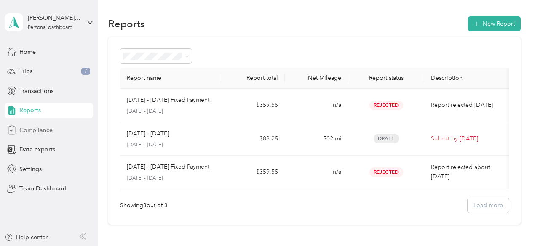
click at [52, 134] on div "Compliance" at bounding box center [49, 129] width 88 height 15
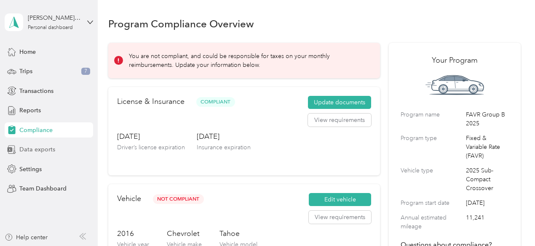
click at [40, 146] on span "Data exports" at bounding box center [37, 149] width 36 height 9
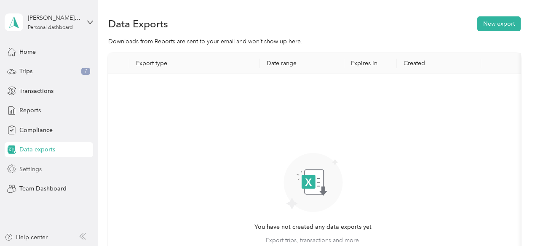
click at [39, 165] on span "Settings" at bounding box center [30, 169] width 22 height 9
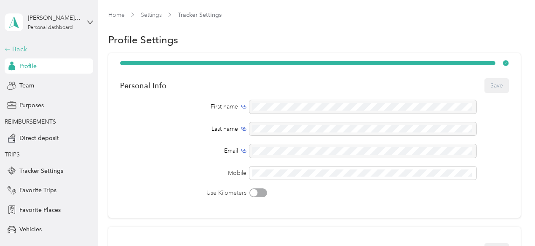
click at [16, 49] on div "Back" at bounding box center [47, 49] width 84 height 10
